Goal: Task Accomplishment & Management: Complete application form

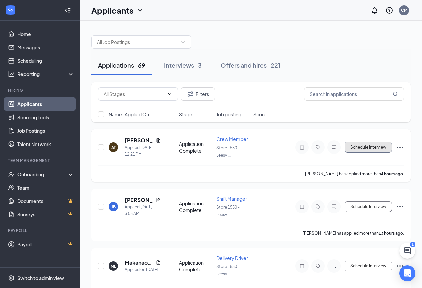
click at [363, 150] on button "Schedule Interview" at bounding box center [368, 147] width 47 height 11
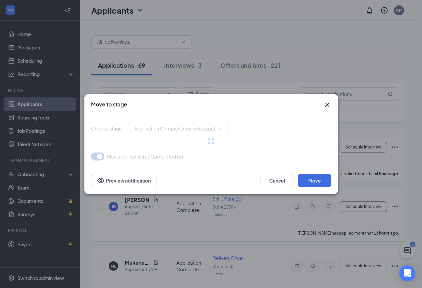
type input "Onsite Interview (next stage)"
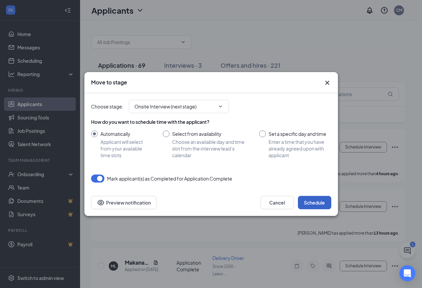
click at [315, 201] on button "Schedule" at bounding box center [314, 202] width 33 height 13
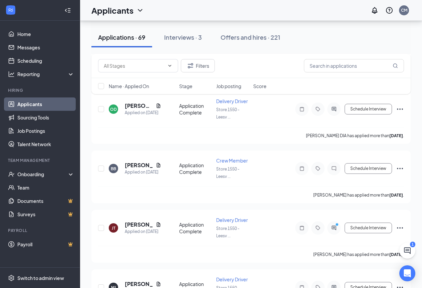
scroll to position [634, 0]
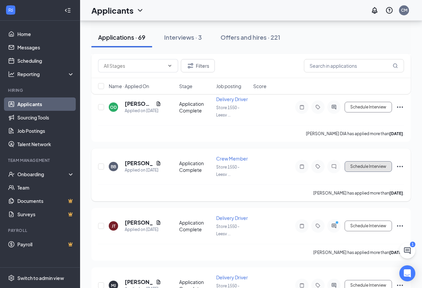
click at [388, 172] on button "Schedule Interview" at bounding box center [368, 166] width 47 height 11
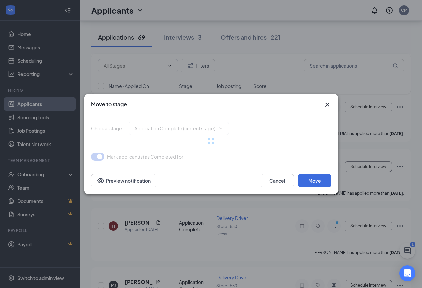
type input "Onsite Interview (next stage)"
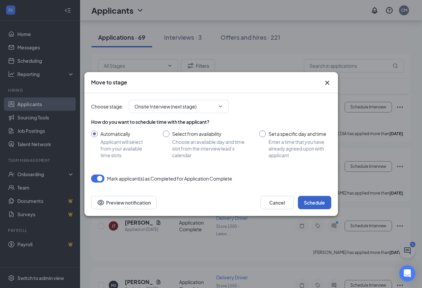
click at [306, 200] on button "Schedule" at bounding box center [314, 202] width 33 height 13
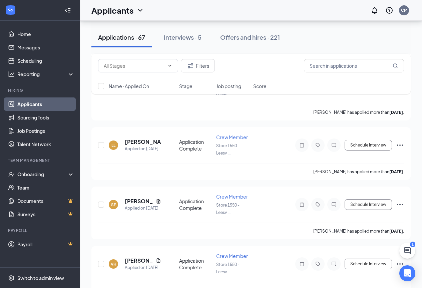
scroll to position [167, 0]
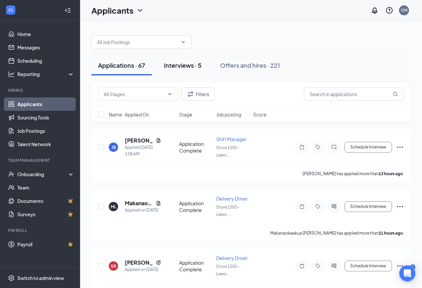
click at [182, 66] on div "Interviews · 5" at bounding box center [183, 65] width 38 height 8
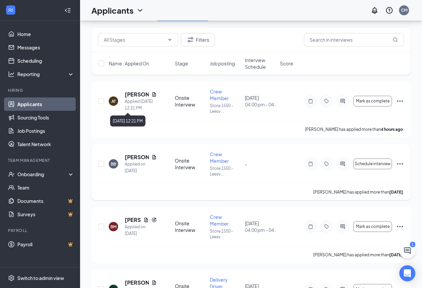
scroll to position [100, 0]
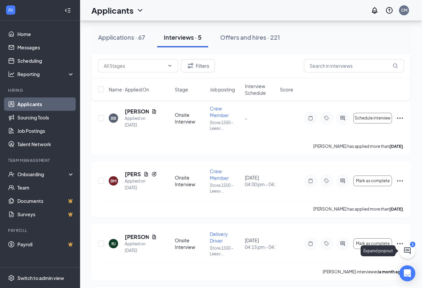
click at [401, 254] on button at bounding box center [407, 251] width 16 height 16
click at [296, 277] on div "1" at bounding box center [297, 280] width 9 height 8
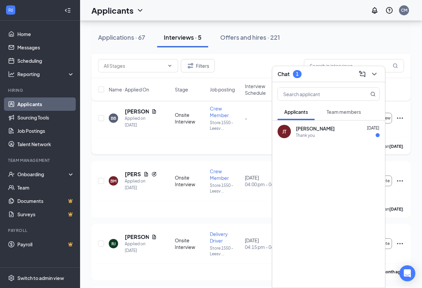
click at [214, 145] on div "[PERSON_NAME] has applied more than [DATE] ." at bounding box center [251, 146] width 306 height 17
click at [375, 79] on button at bounding box center [374, 74] width 11 height 11
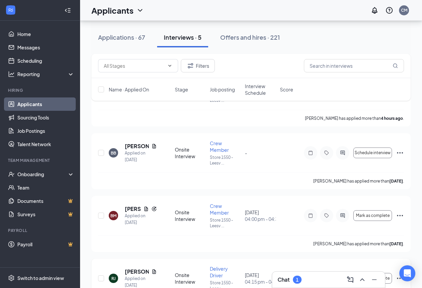
scroll to position [0, 0]
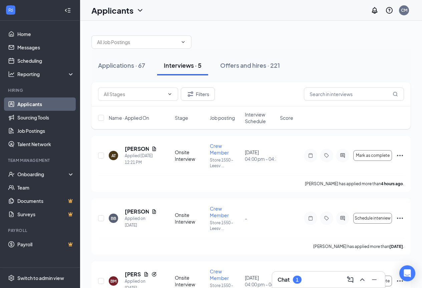
click at [299, 281] on div "1" at bounding box center [297, 280] width 3 height 6
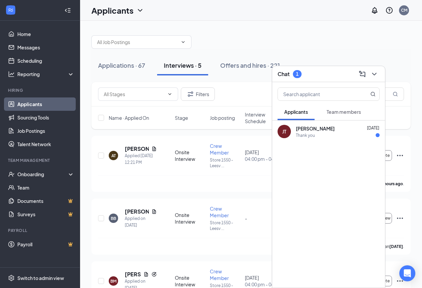
click at [303, 134] on div "Thank you" at bounding box center [305, 135] width 19 height 6
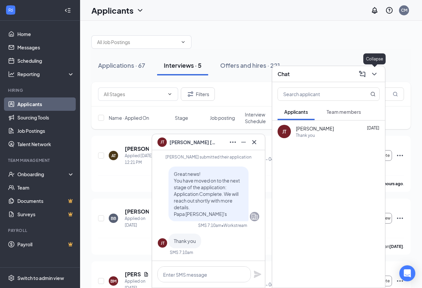
click at [377, 74] on icon "ChevronDown" at bounding box center [374, 74] width 8 height 8
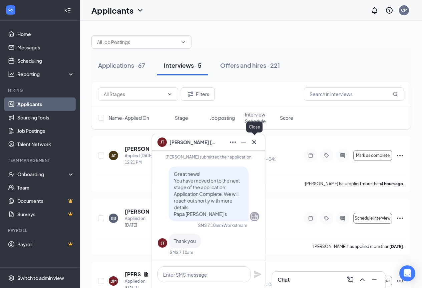
click at [255, 145] on icon "Cross" at bounding box center [254, 142] width 8 height 8
